Goal: Information Seeking & Learning: Learn about a topic

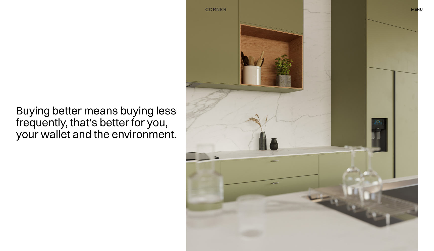
click at [215, 10] on img "home" at bounding box center [215, 9] width 21 height 7
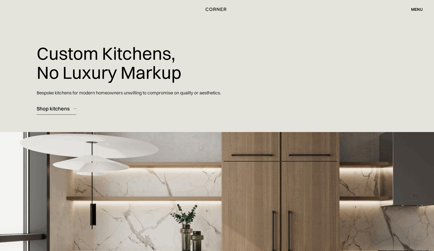
click at [49, 110] on div "Shop kitchens" at bounding box center [53, 108] width 33 height 7
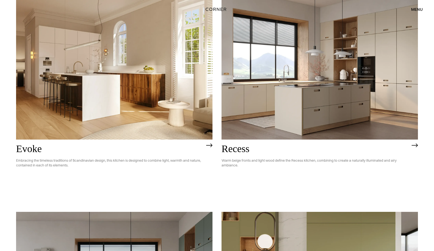
scroll to position [784, 0]
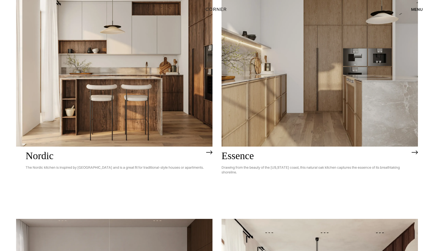
scroll to position [77, 0]
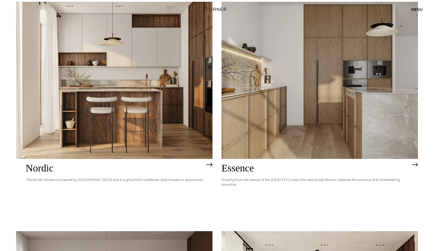
click at [168, 93] on img at bounding box center [114, 80] width 196 height 157
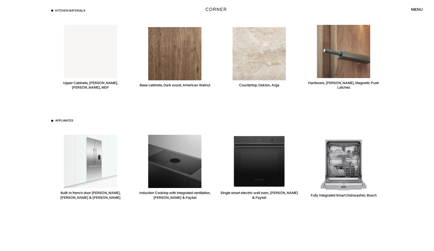
scroll to position [1412, 0]
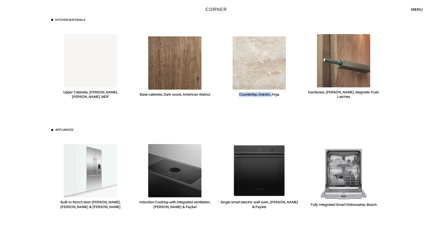
drag, startPoint x: 239, startPoint y: 83, endPoint x: 271, endPoint y: 85, distance: 32.2
click at [271, 92] on div "Countertop, Dekton, Arga" at bounding box center [259, 94] width 40 height 5
click at [264, 92] on div "Countertop, Dekton, Arga" at bounding box center [259, 66] width 78 height 77
copy div "Dekton, Arga"
drag, startPoint x: 259, startPoint y: 83, endPoint x: 280, endPoint y: 84, distance: 20.6
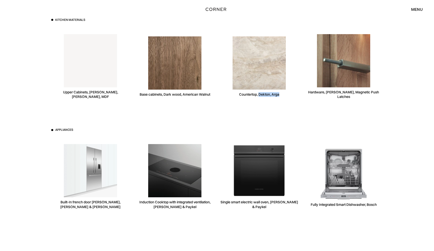
click at [280, 84] on div "Countertop, Dekton, Arga" at bounding box center [259, 66] width 78 height 77
